Goal: Task Accomplishment & Management: Complete application form

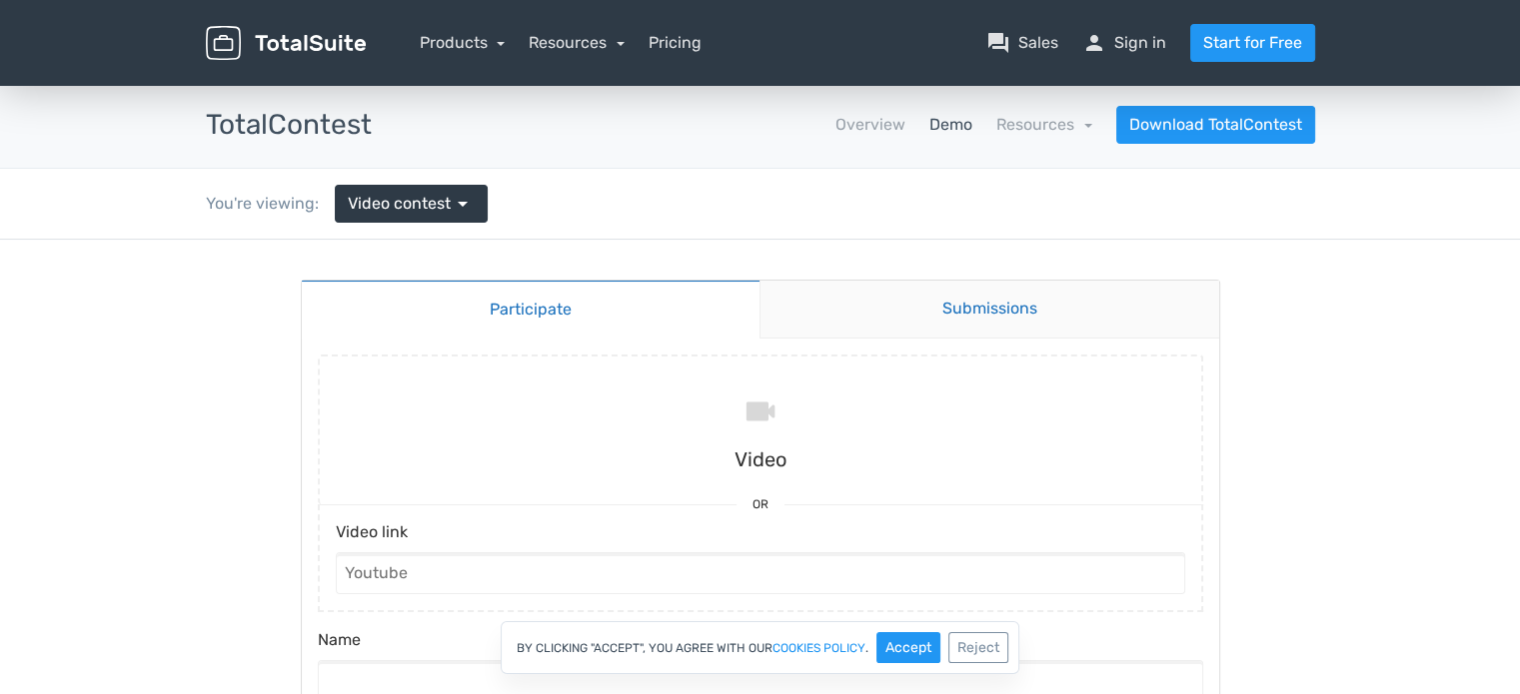
click at [939, 314] on link "Submissions" at bounding box center [989, 310] width 460 height 58
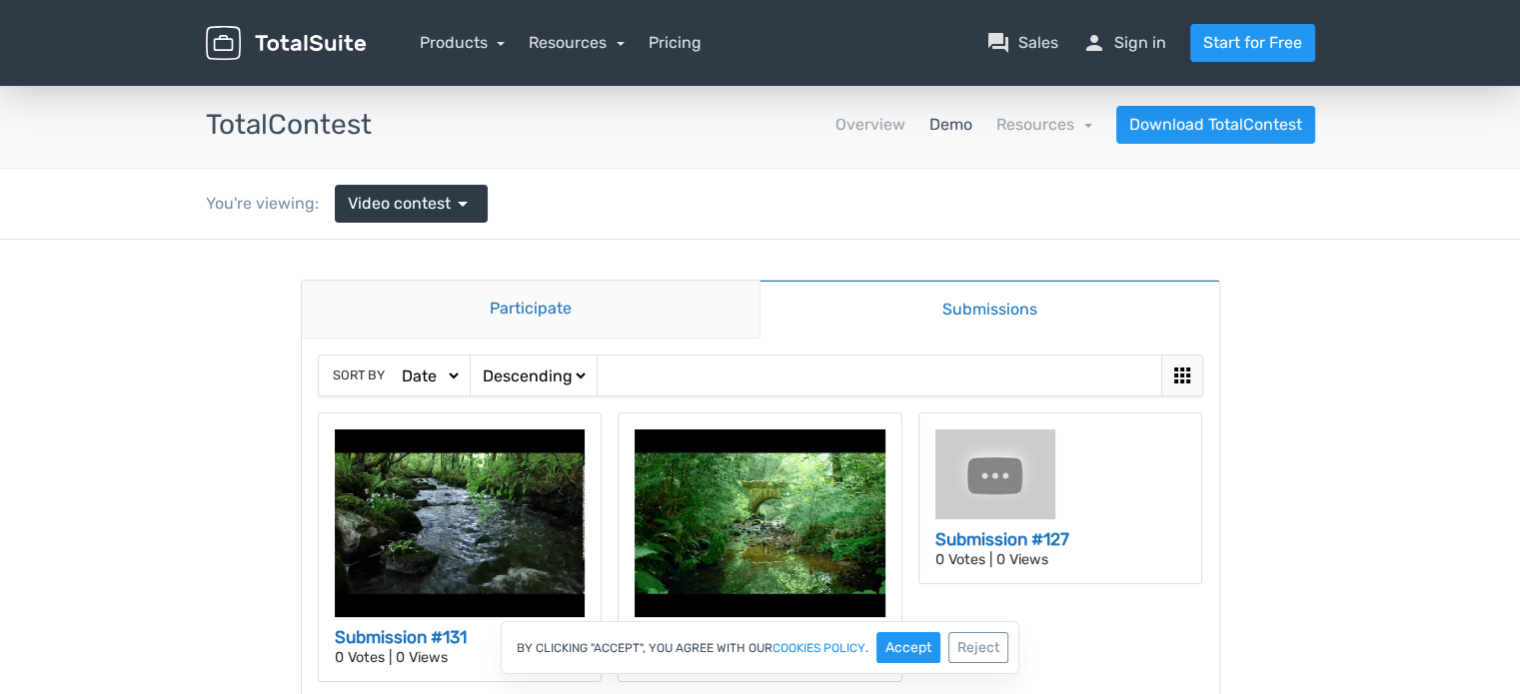
click at [553, 311] on link "Participate" at bounding box center [531, 310] width 459 height 58
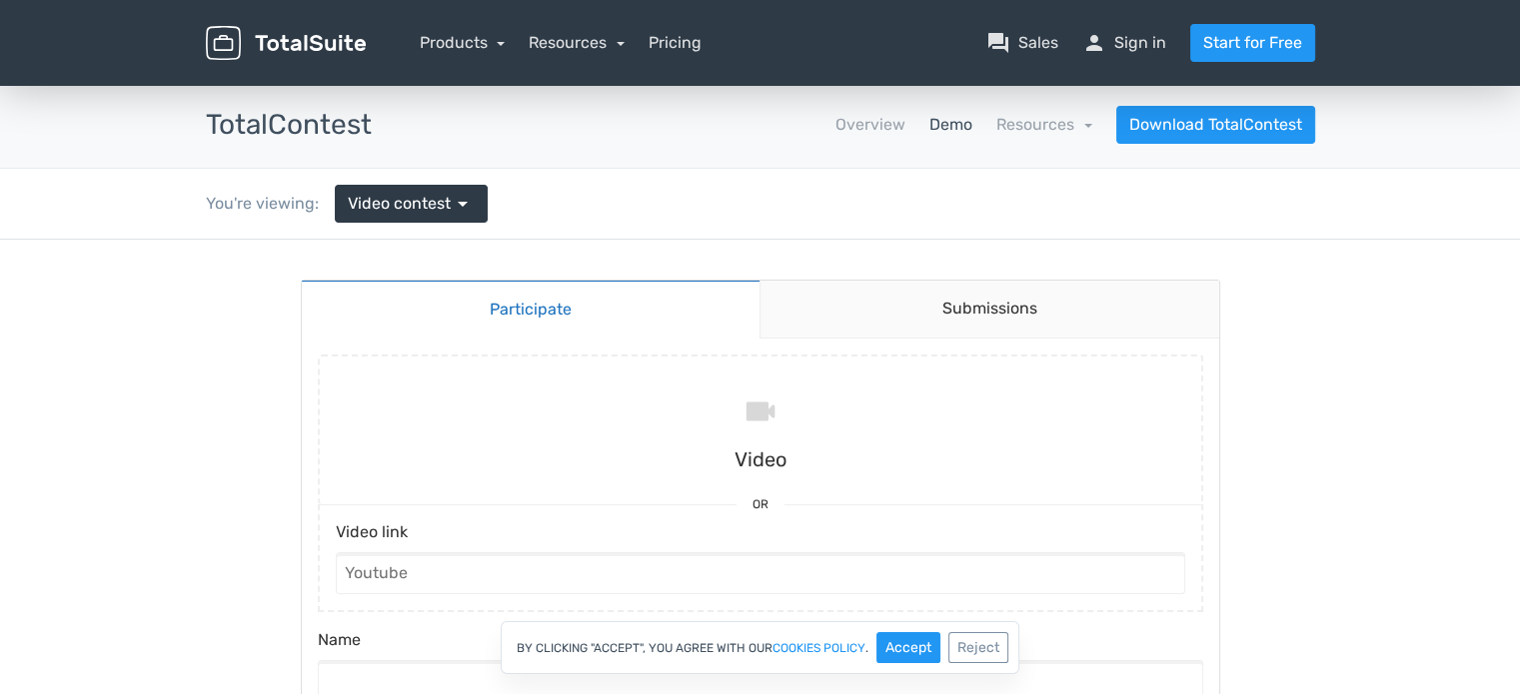
drag, startPoint x: 287, startPoint y: 306, endPoint x: 273, endPoint y: 306, distance: 14.0
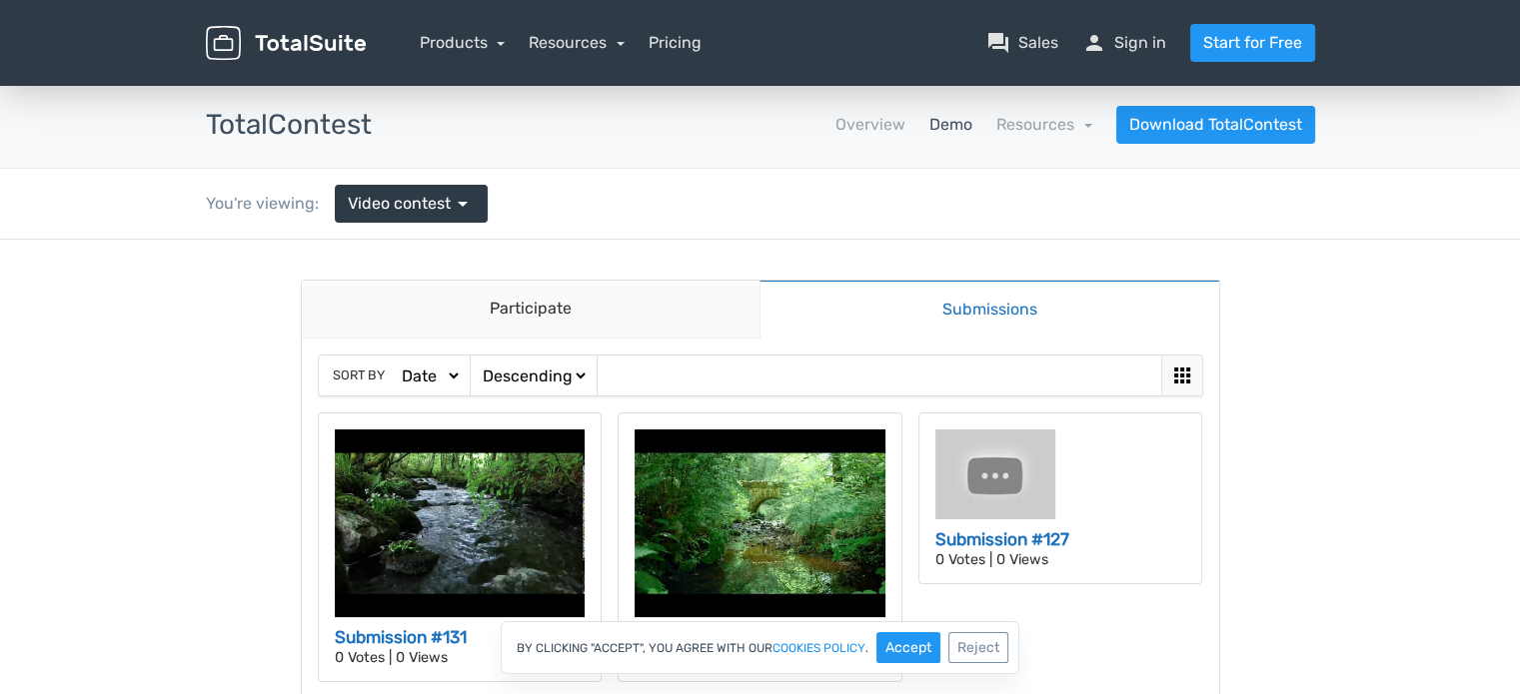
scroll to position [300, 0]
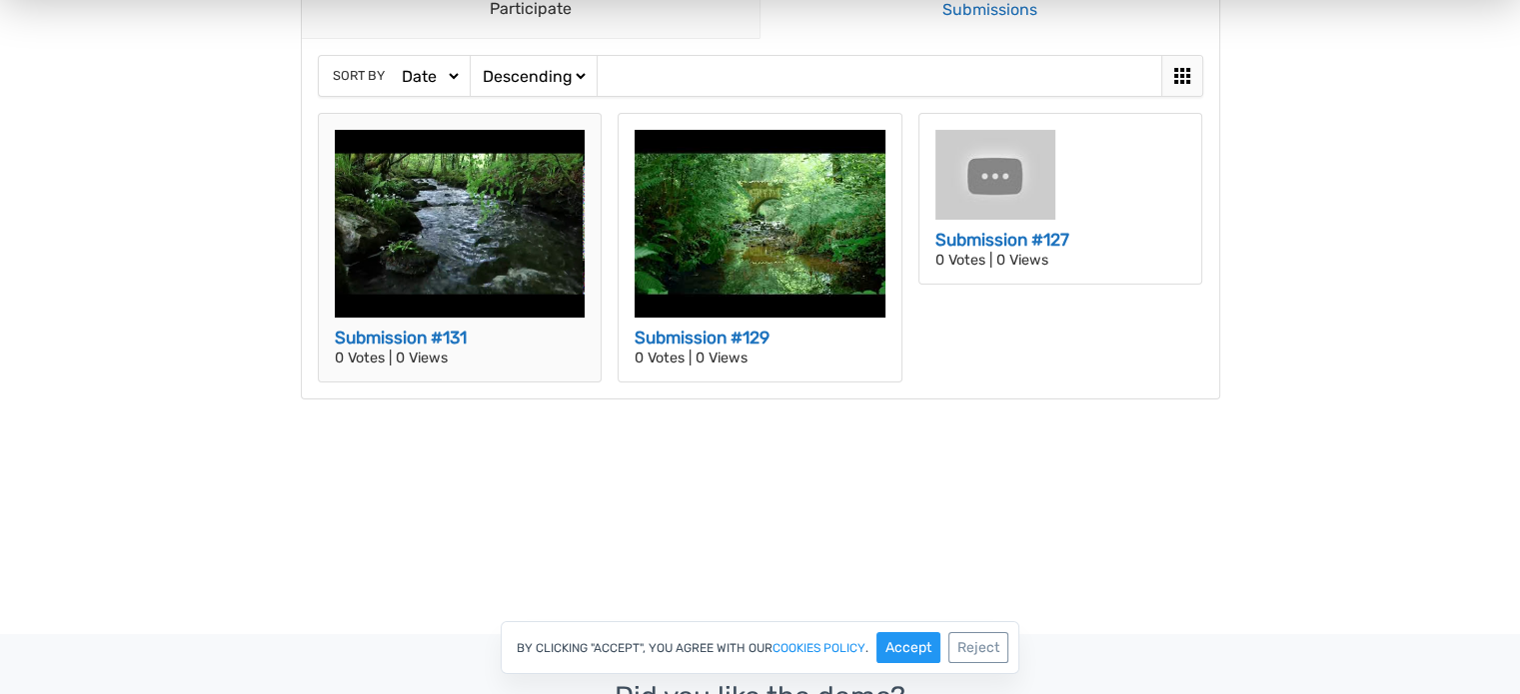
click at [444, 245] on img at bounding box center [460, 224] width 251 height 188
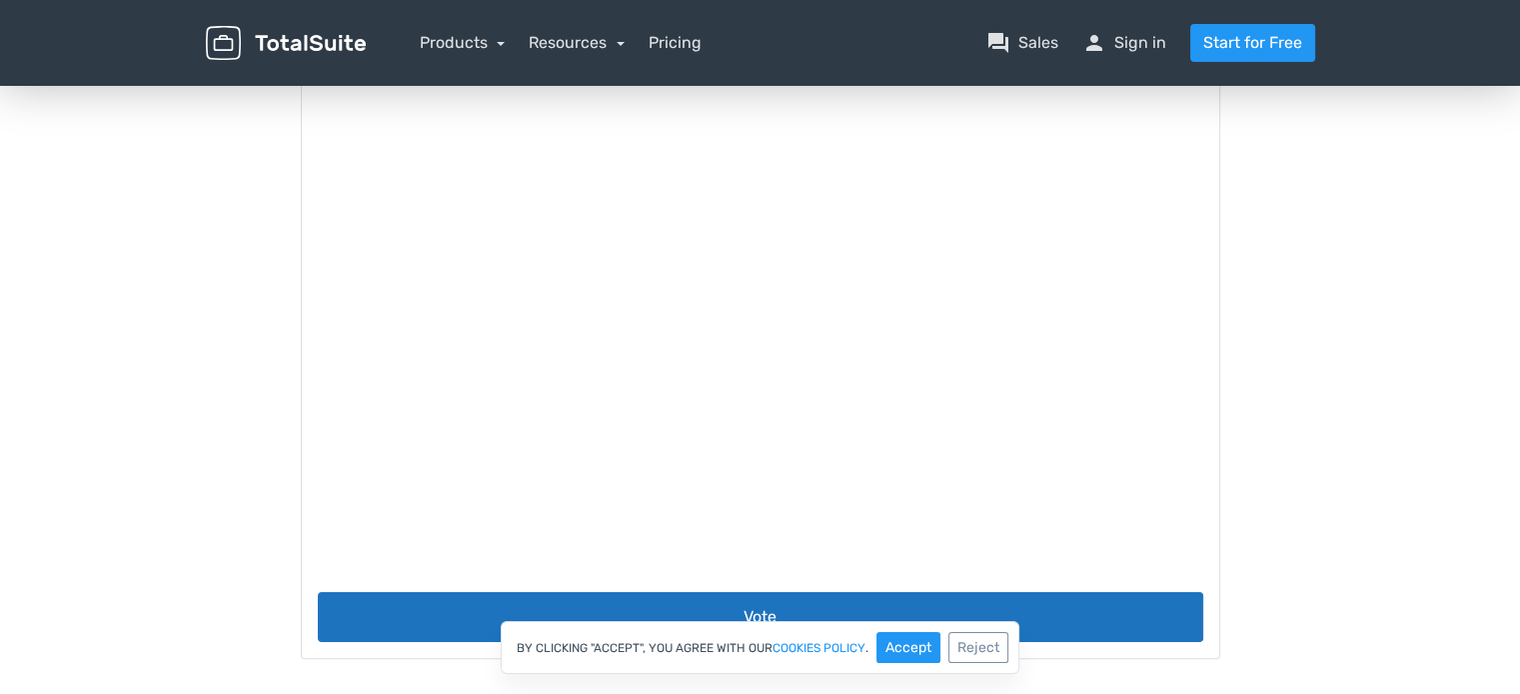
scroll to position [0, 0]
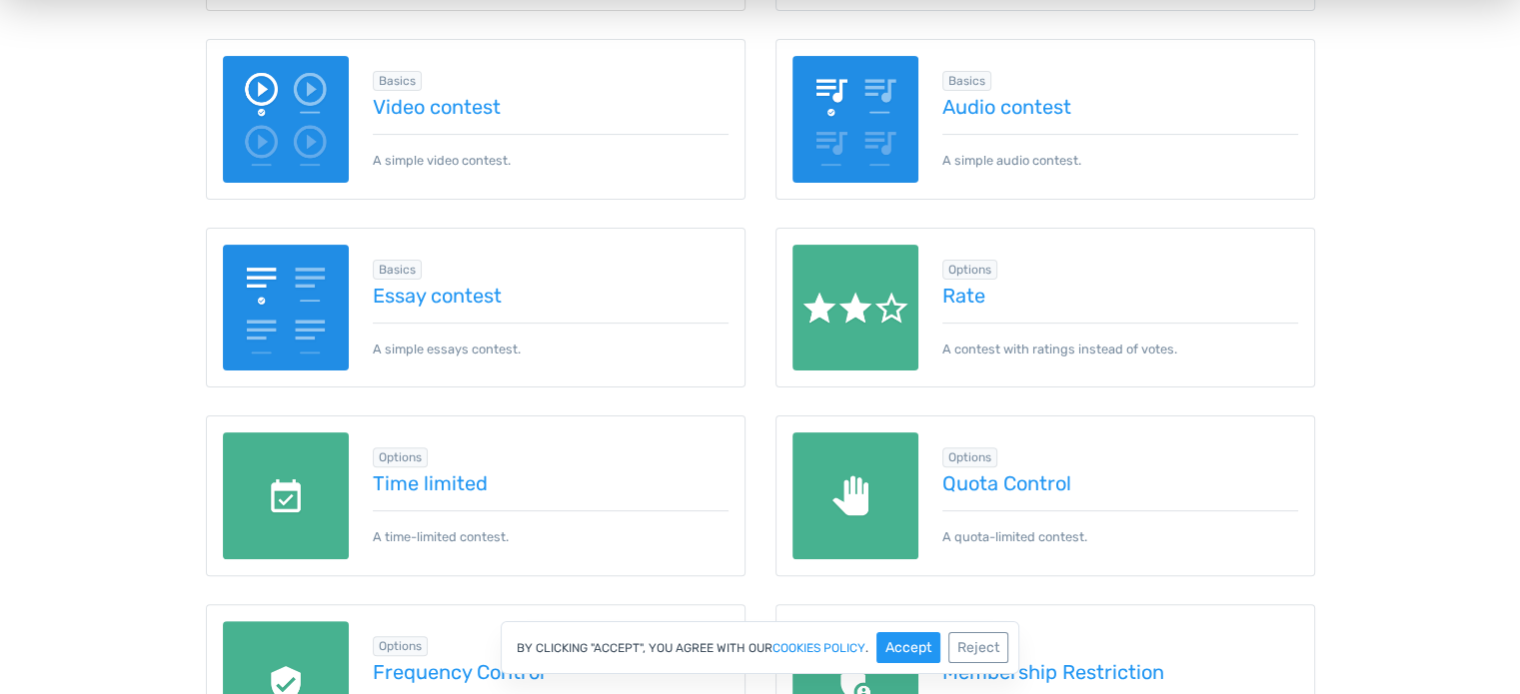
scroll to position [500, 0]
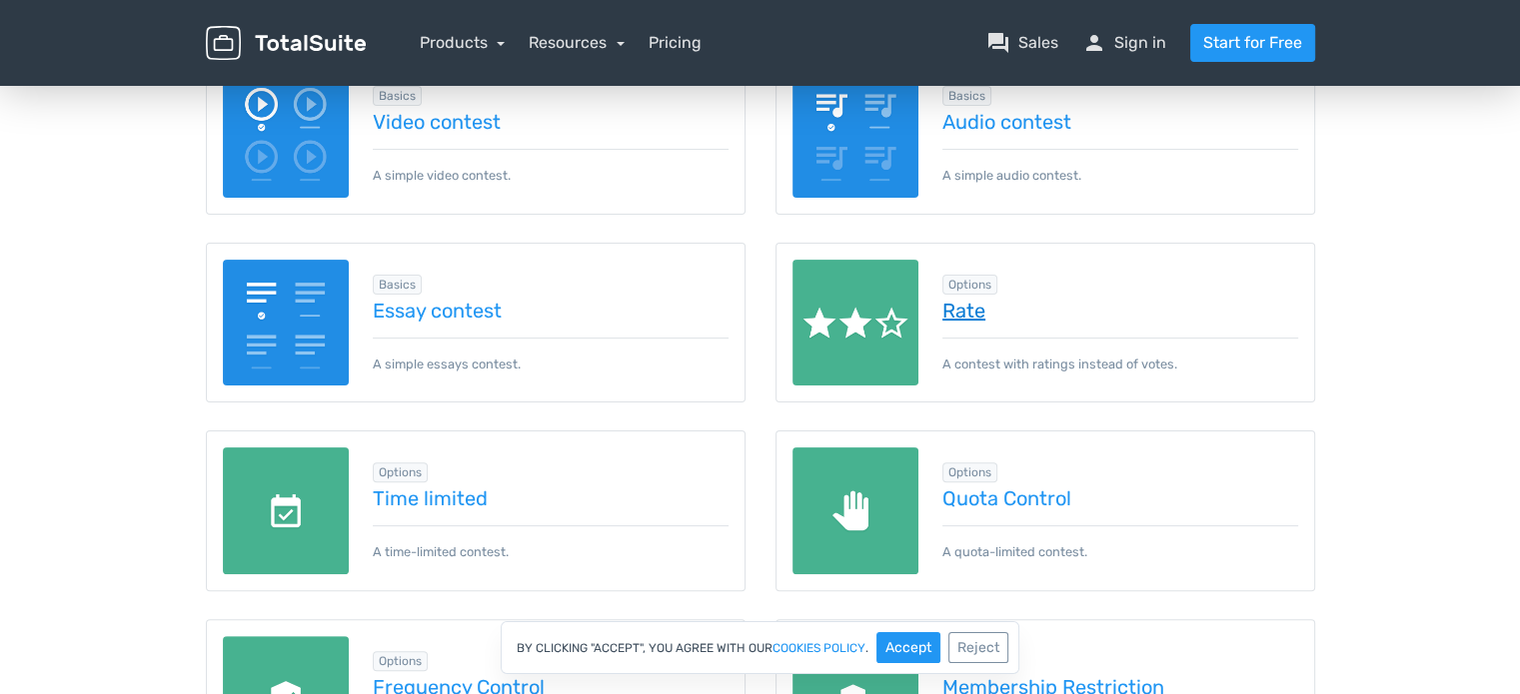
click at [968, 308] on link "Rate" at bounding box center [1120, 311] width 356 height 22
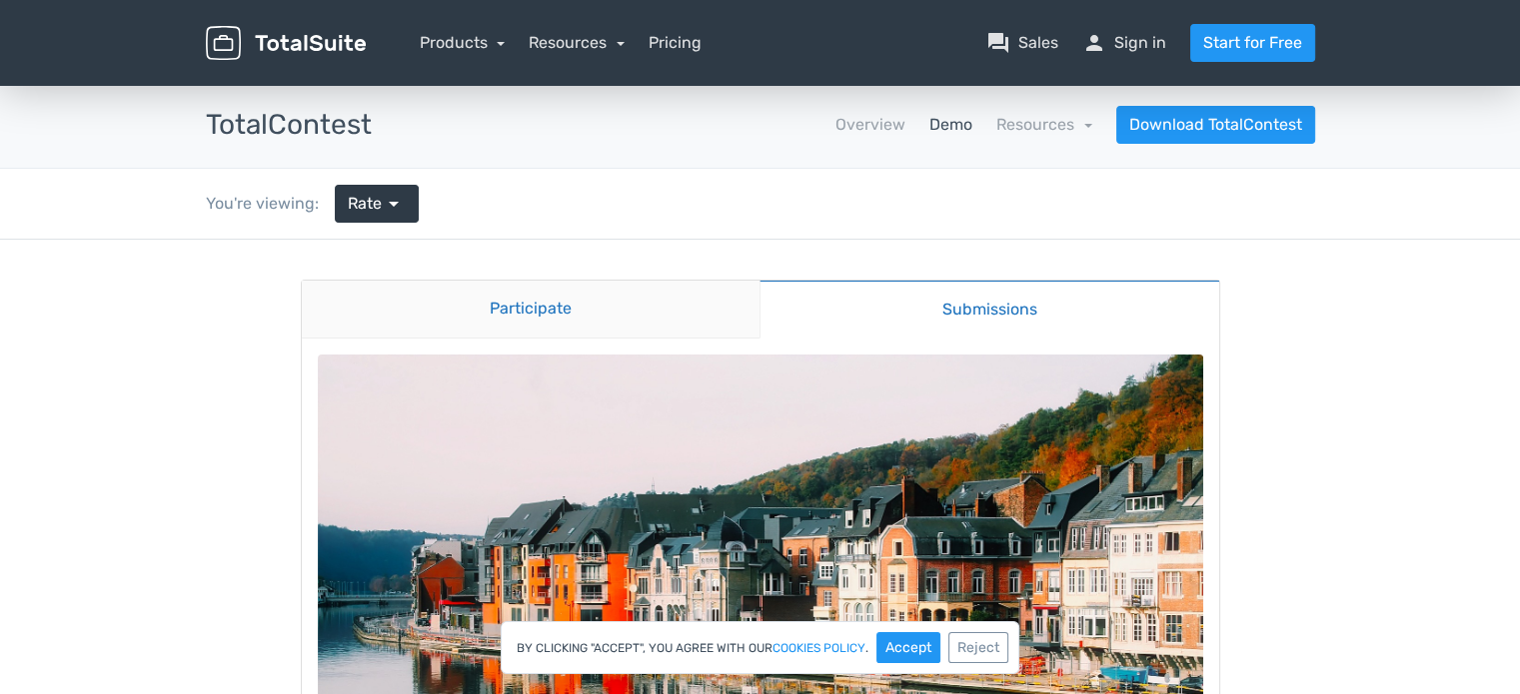
click at [537, 302] on link "Participate" at bounding box center [531, 310] width 459 height 58
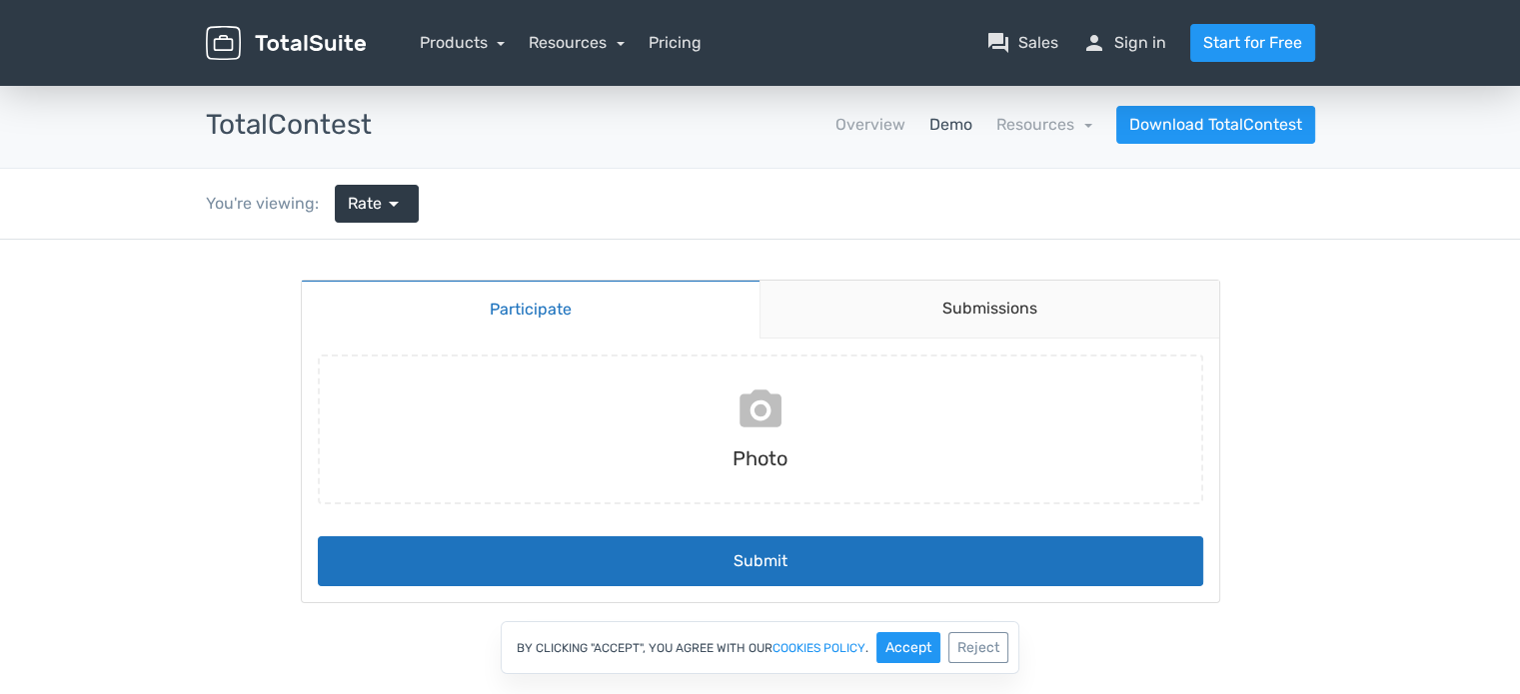
click at [761, 414] on input "file" at bounding box center [760, 430] width 901 height 150
type input "C:\fakepath\Logga.jpeg"
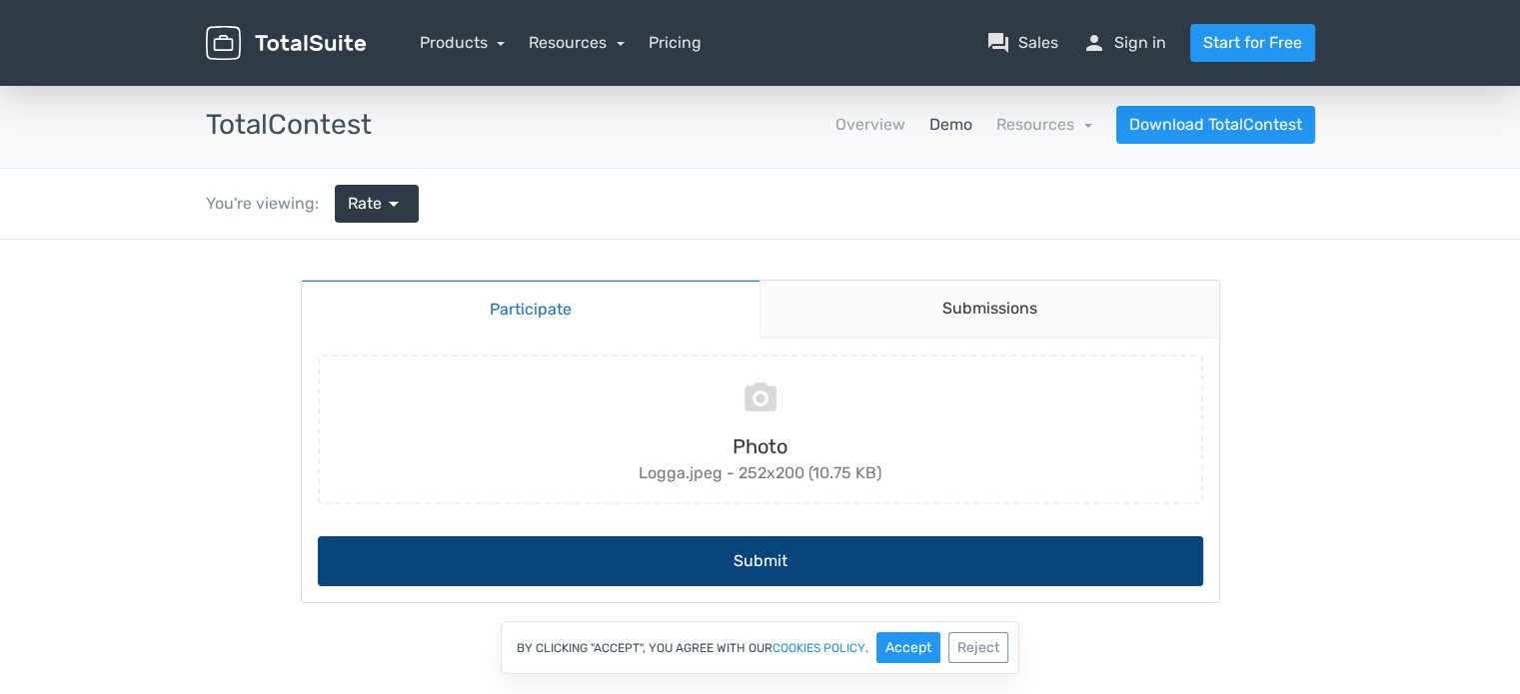
click at [765, 560] on button "Submit" at bounding box center [760, 562] width 885 height 50
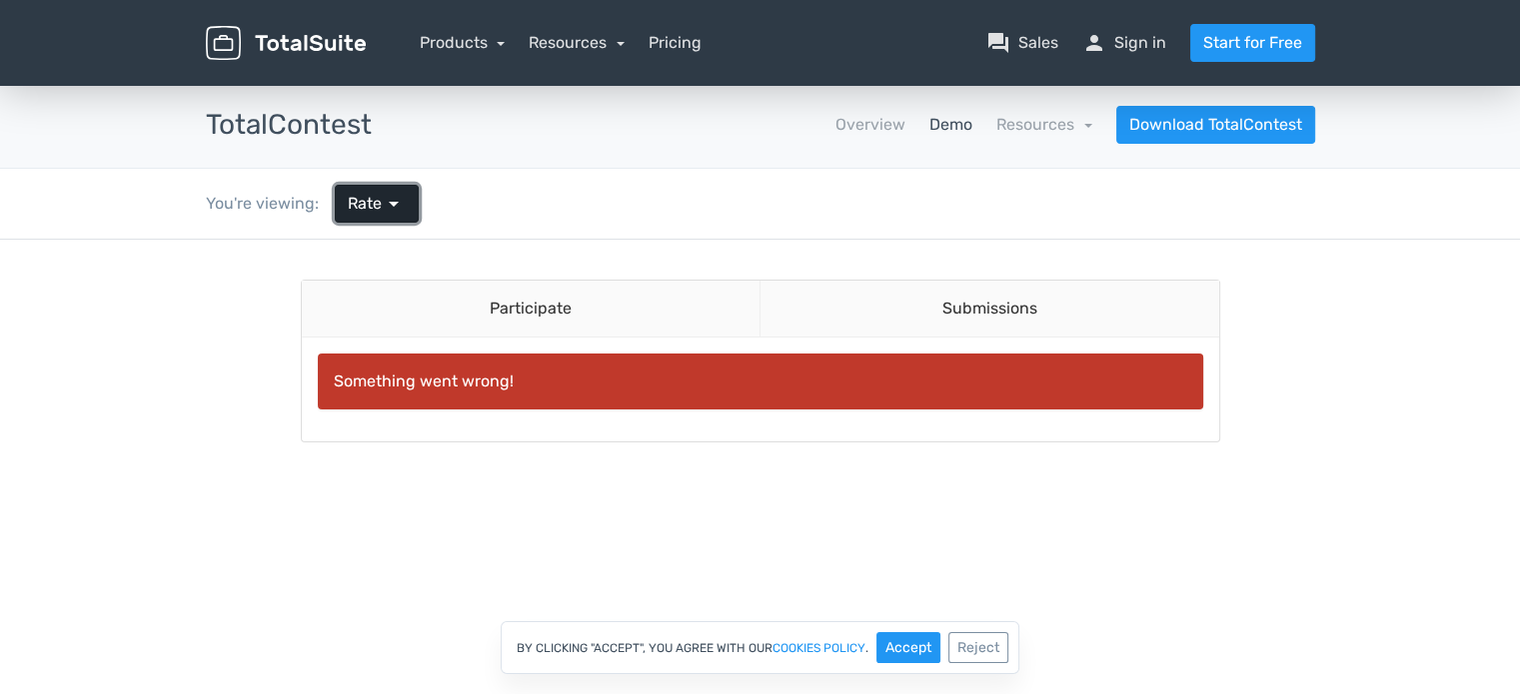
click at [399, 199] on span "arrow_drop_down" at bounding box center [394, 204] width 24 height 24
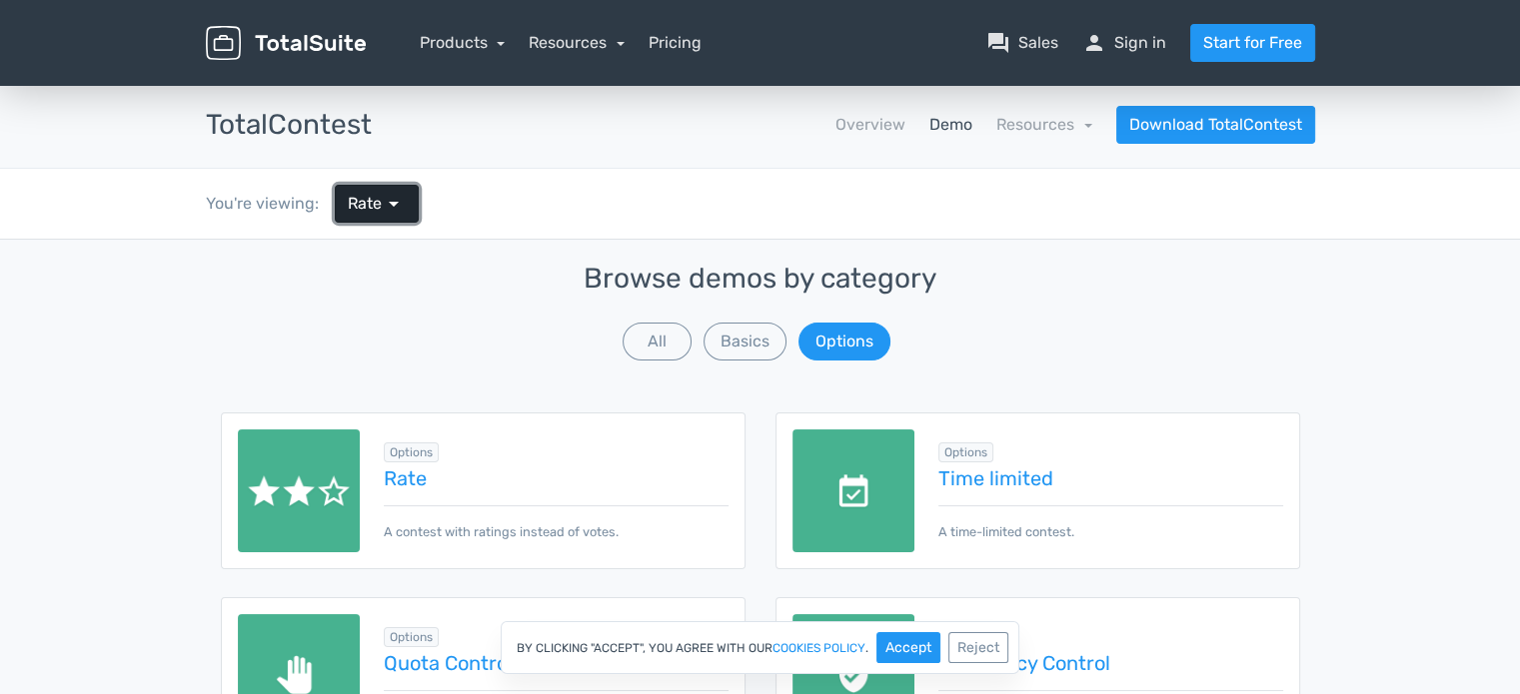
click at [388, 211] on span "arrow_drop_down" at bounding box center [394, 204] width 24 height 24
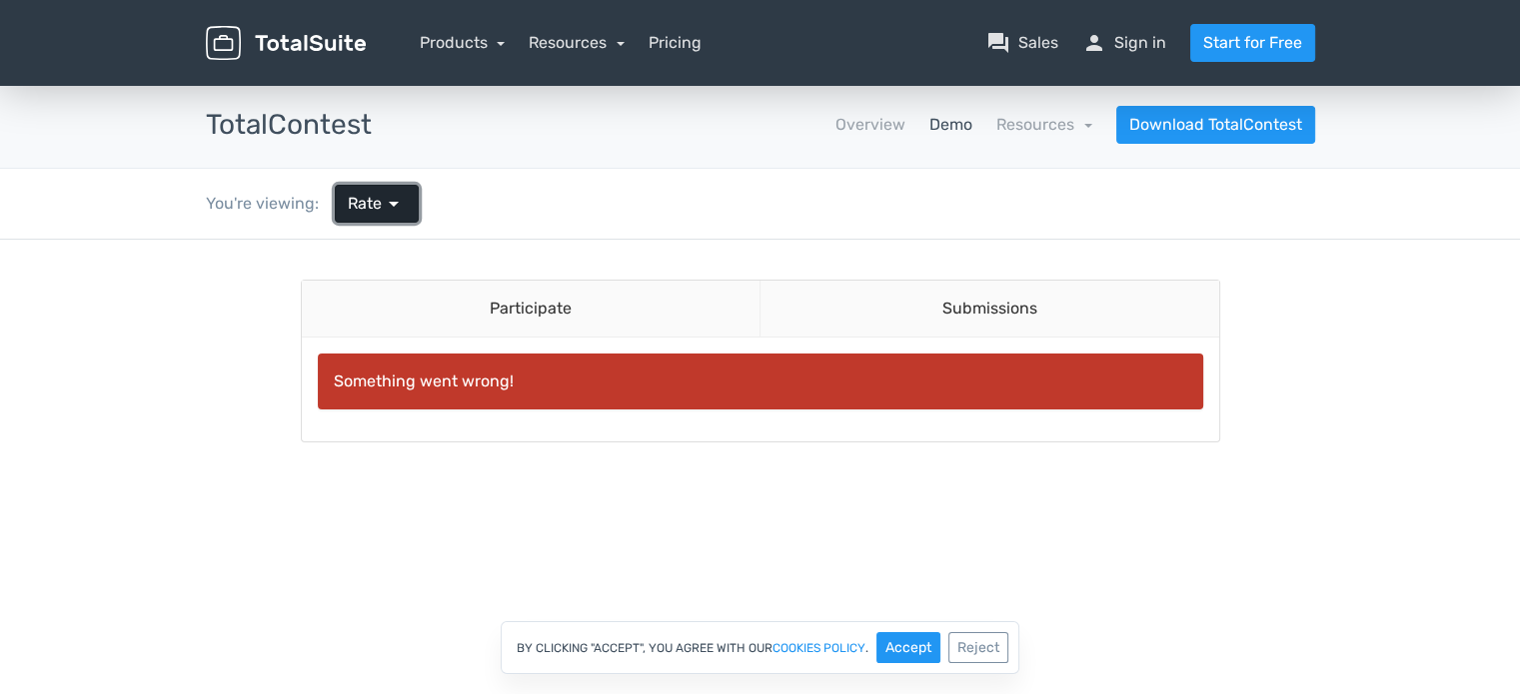
click at [389, 211] on span "arrow_drop_down" at bounding box center [394, 204] width 24 height 24
